Goal: Task Accomplishment & Management: Complete application form

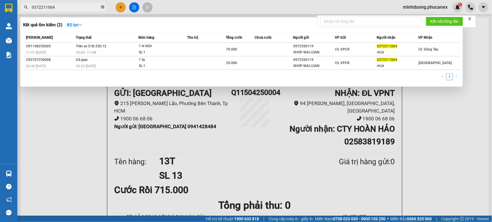
click at [104, 6] on icon "close-circle" at bounding box center [102, 6] width 3 height 3
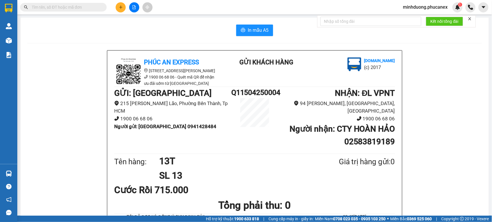
click at [82, 9] on input "text" at bounding box center [66, 7] width 68 height 6
click at [87, 2] on div "Kết quả tìm kiếm ( 2 ) Bộ lọc Mã ĐH Trạng thái Món hàng Thu hộ Tổng cước Chưa c…" at bounding box center [56, 7] width 112 height 10
click at [87, 7] on input "text" at bounding box center [66, 7] width 68 height 6
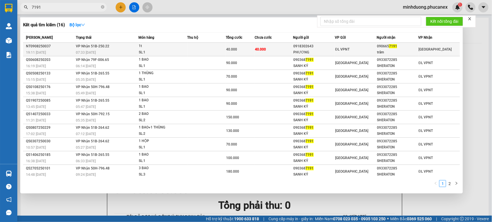
type input "7191"
click at [312, 50] on div "PHƯƠNG" at bounding box center [314, 52] width 41 height 6
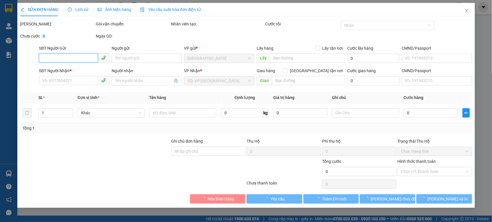
type input "0918302643"
type input "PHƯƠNG"
type input "0906657191"
type input "trâm"
type input "40.000"
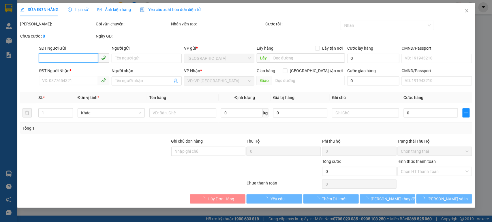
type input "40.000"
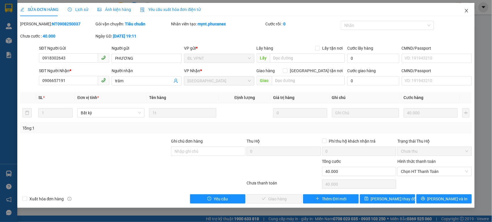
click at [470, 10] on span "Close" at bounding box center [467, 11] width 16 height 16
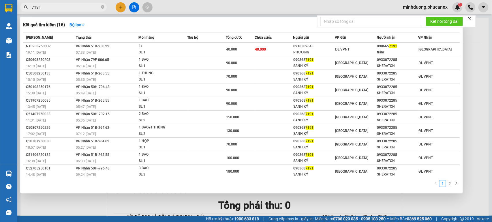
drag, startPoint x: 74, startPoint y: 9, endPoint x: 82, endPoint y: 9, distance: 8.1
click at [79, 9] on input "7191" at bounding box center [66, 7] width 68 height 6
click at [103, 7] on icon "close-circle" at bounding box center [102, 6] width 3 height 3
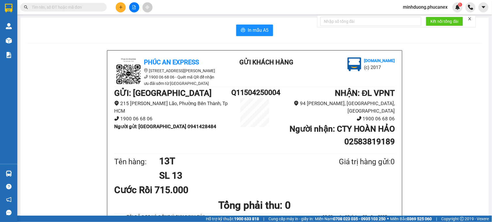
click at [87, 10] on input "text" at bounding box center [66, 7] width 68 height 6
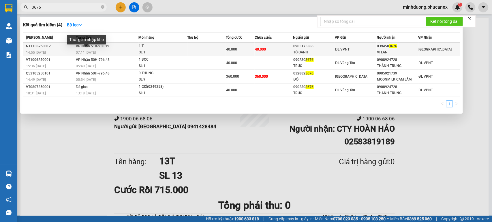
type input "3676"
click at [120, 47] on td "VP Nhận 51B-250.12 07:11 [DATE]" at bounding box center [106, 50] width 64 height 14
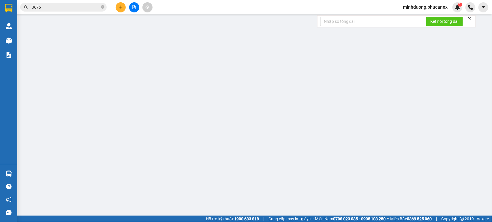
type input "0905175386"
type input "TỐ OANH"
type input "0394583676"
type input "VI LAN"
type input "40.000"
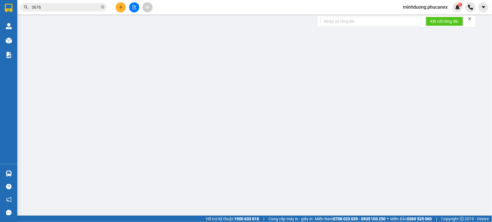
type input "40.000"
